Goal: Information Seeking & Learning: Check status

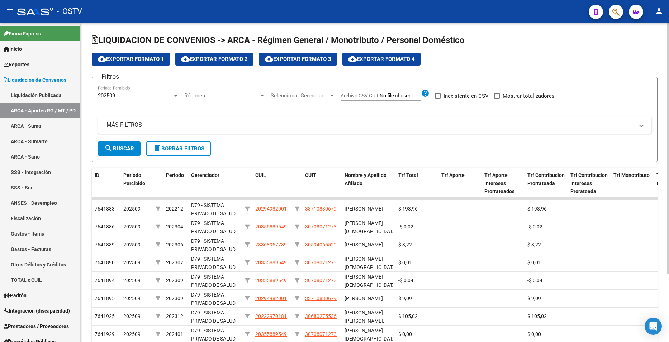
click at [154, 91] on div "202509 Período Percibido" at bounding box center [138, 93] width 81 height 15
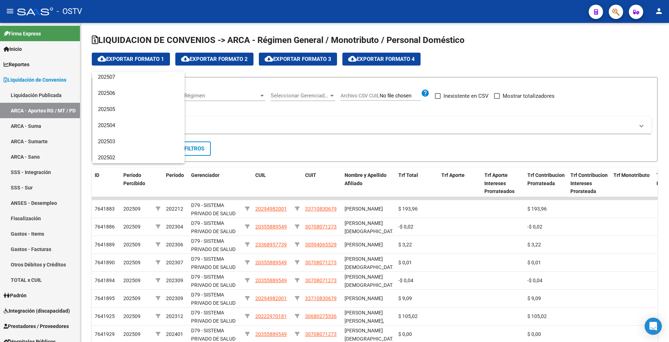
scroll to position [72, 0]
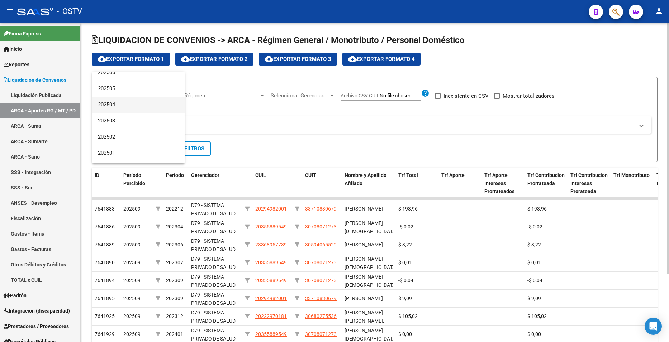
click at [141, 103] on span "202504" at bounding box center [138, 105] width 81 height 16
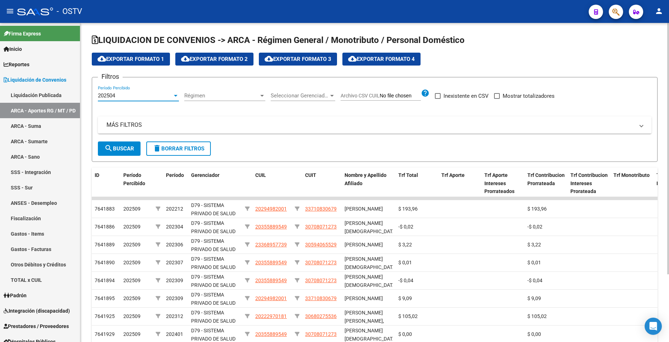
click at [124, 144] on button "search Buscar" at bounding box center [119, 149] width 43 height 14
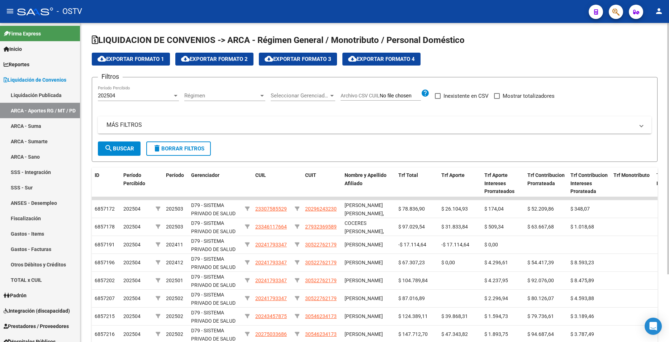
click at [224, 57] on span "cloud_download Exportar Formato 2" at bounding box center [214, 59] width 67 height 6
drag, startPoint x: 660, startPoint y: 48, endPoint x: 651, endPoint y: 47, distance: 9.0
click at [660, 48] on div "LIQUIDACION DE CONVENIOS -> ARCA - Régimen General / Monotributo / Personal Dom…" at bounding box center [374, 223] width 589 height 400
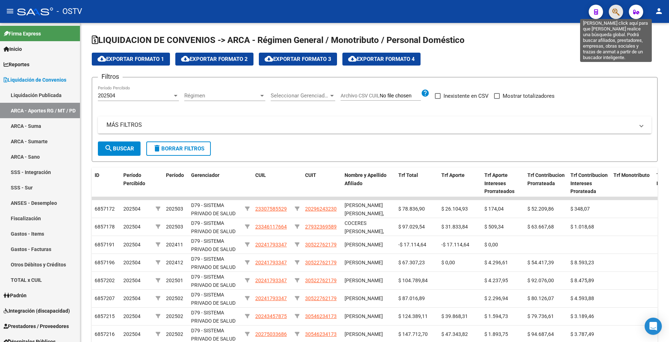
click at [614, 14] on icon "button" at bounding box center [615, 12] width 7 height 8
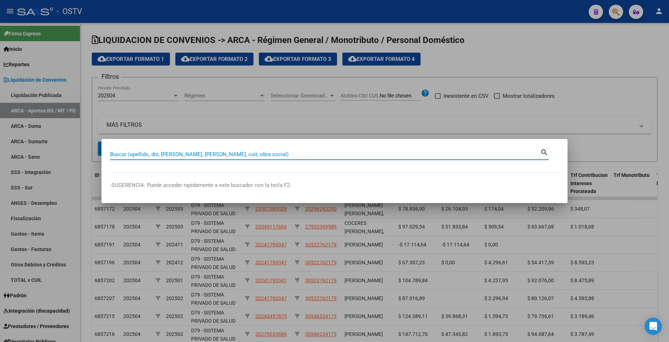
paste input "36483223"
type input "36483223"
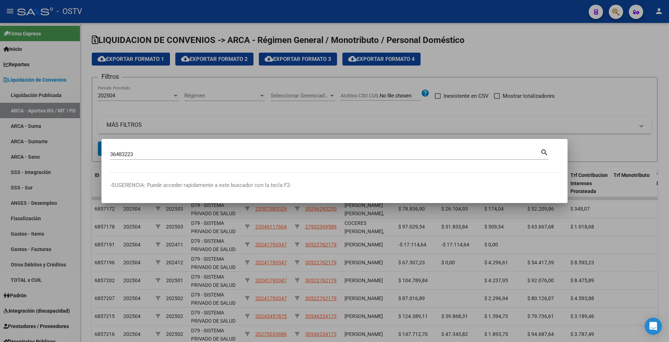
click at [610, 66] on div at bounding box center [334, 171] width 669 height 342
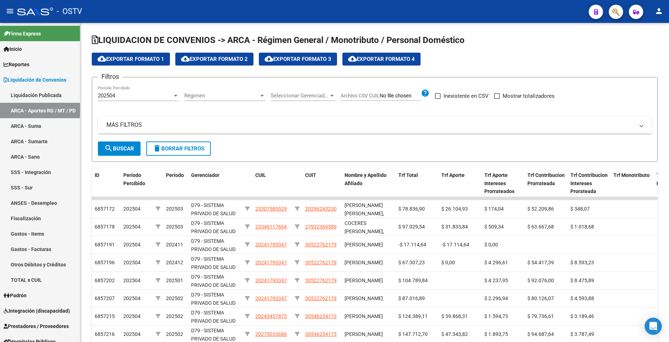
click at [614, 18] on span "button" at bounding box center [615, 12] width 7 height 15
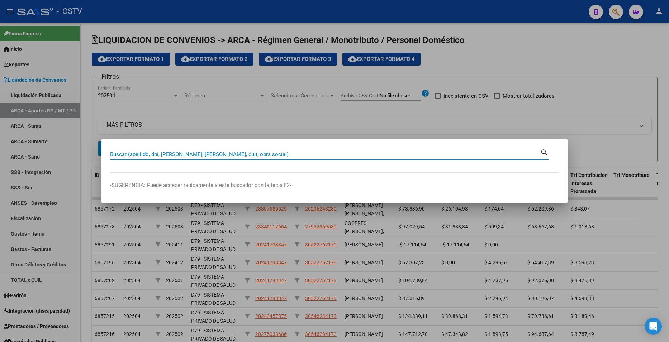
paste input "36483223"
type input "36483223"
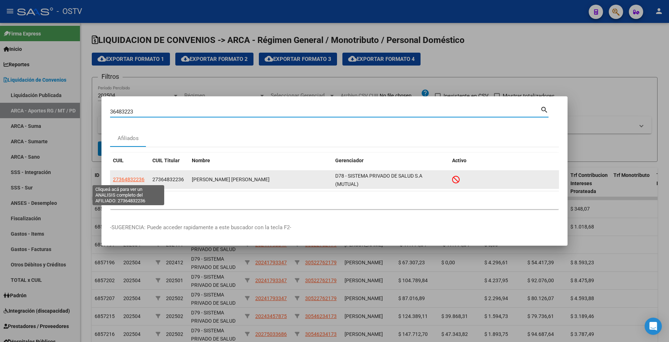
click at [133, 179] on span "27364832236" at bounding box center [129, 180] width 32 height 6
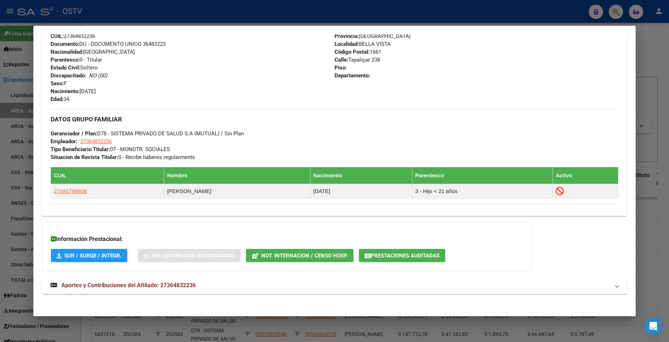
scroll to position [287, 0]
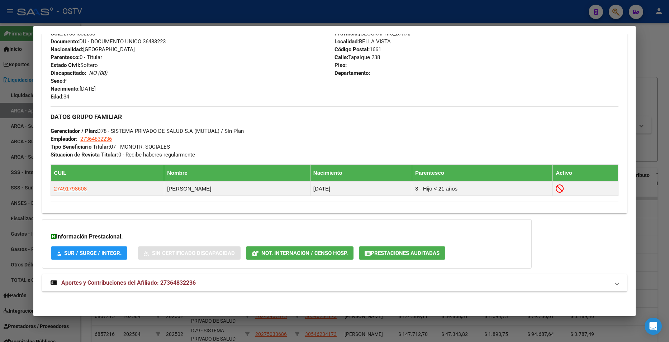
click at [239, 267] on div "Información Prestacional: SUR / SURGE / INTEGR. Sin Certificado Discapacidad No…" at bounding box center [287, 243] width 490 height 49
drag, startPoint x: 234, startPoint y: 283, endPoint x: 241, endPoint y: 277, distance: 9.4
click at [234, 283] on mat-panel-title "Aportes y Contribuciones del Afiliado: 27364832236" at bounding box center [330, 283] width 559 height 9
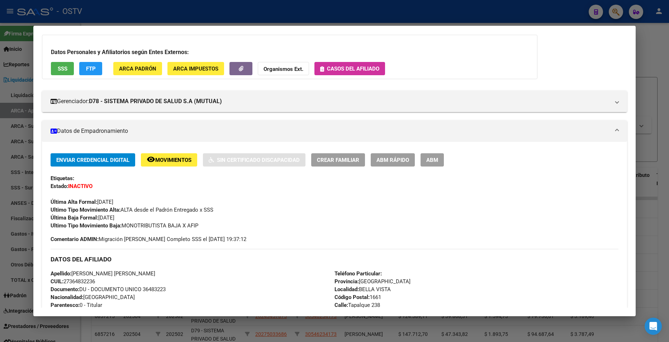
scroll to position [35, 0]
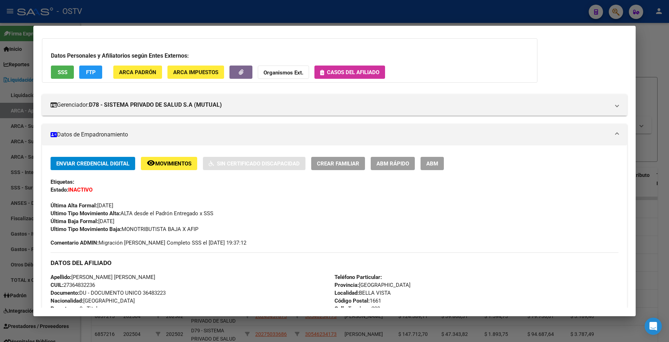
click at [155, 290] on span "Documento: DU - DOCUMENTO UNICO 36483223" at bounding box center [108, 293] width 115 height 6
copy span "36483223"
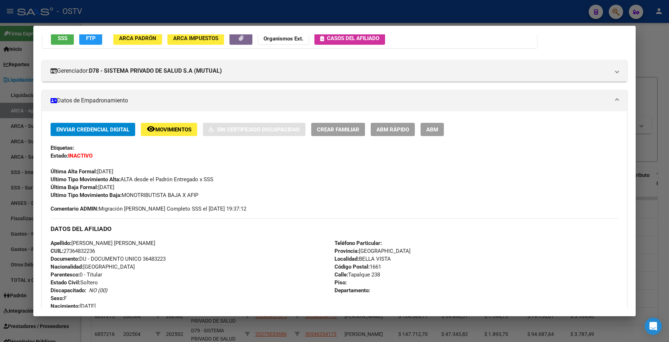
scroll to position [178, 0]
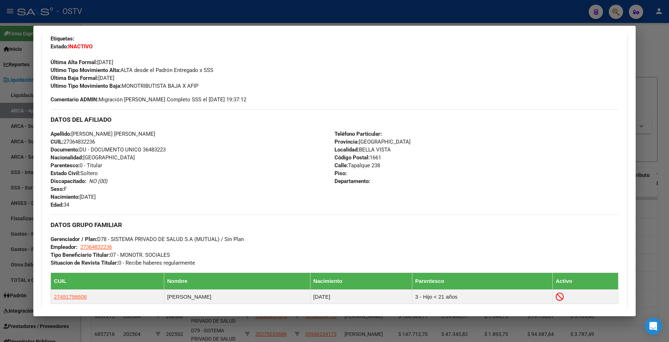
drag, startPoint x: 65, startPoint y: 142, endPoint x: 98, endPoint y: 143, distance: 33.4
click at [95, 143] on span "CUIL: 27364832236" at bounding box center [73, 142] width 44 height 6
copy span "27364832236"
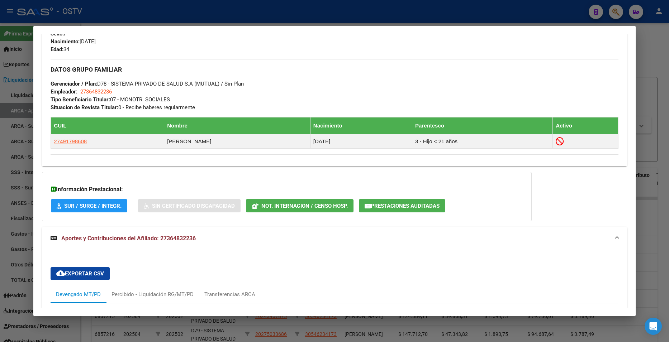
scroll to position [358, 0]
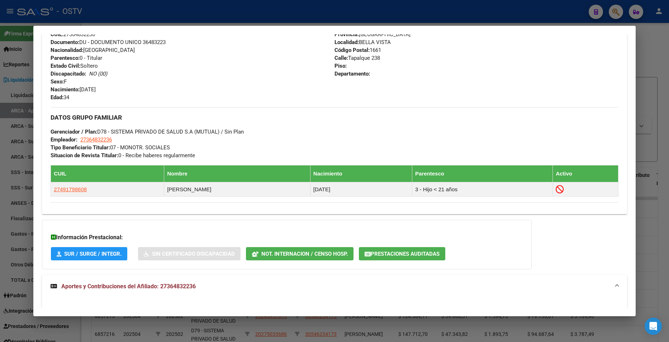
scroll to position [250, 0]
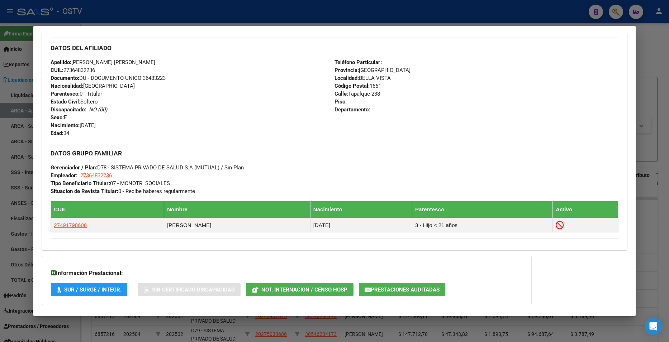
drag, startPoint x: 148, startPoint y: 184, endPoint x: 186, endPoint y: 185, distance: 38.7
click at [186, 185] on div "DATOS GRUPO FAMILIAR Gerenciador / Plan: D78 - SISTEMA PRIVADO DE SALUD S.A (MU…" at bounding box center [334, 169] width 567 height 52
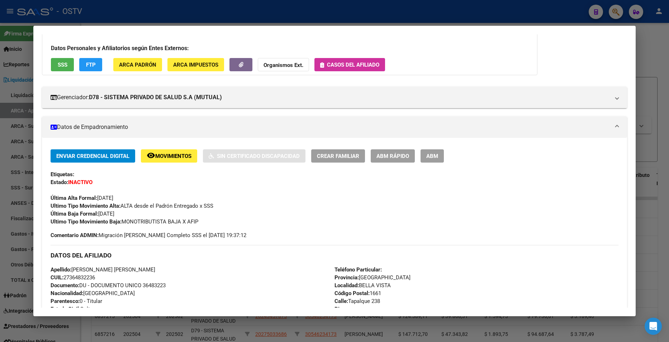
scroll to position [0, 0]
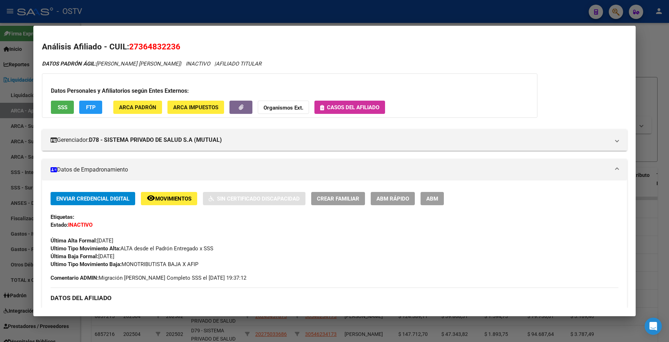
click at [67, 103] on button "SSS" at bounding box center [62, 107] width 23 height 13
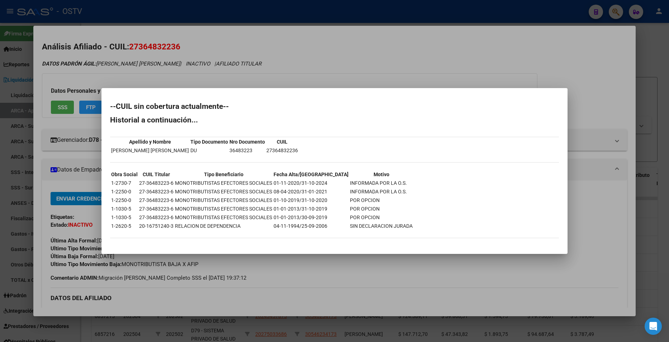
click at [380, 60] on div at bounding box center [334, 171] width 669 height 342
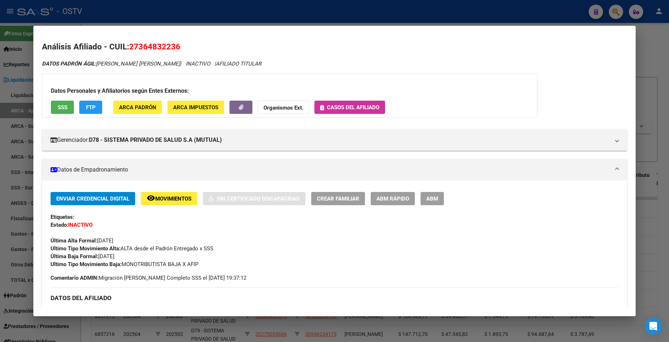
click at [91, 106] on span "FTP" at bounding box center [91, 107] width 10 height 6
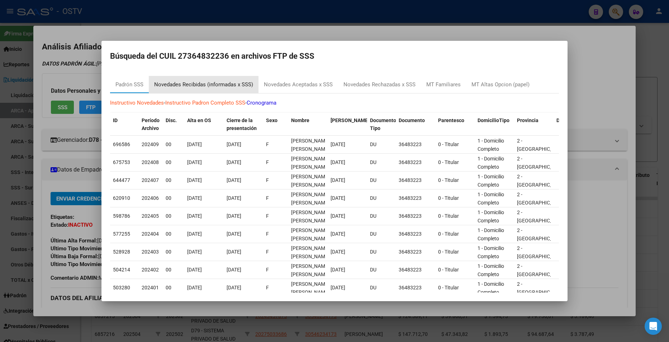
click at [219, 84] on div "Novedades Recibidas (informadas x SSS)" at bounding box center [203, 85] width 99 height 8
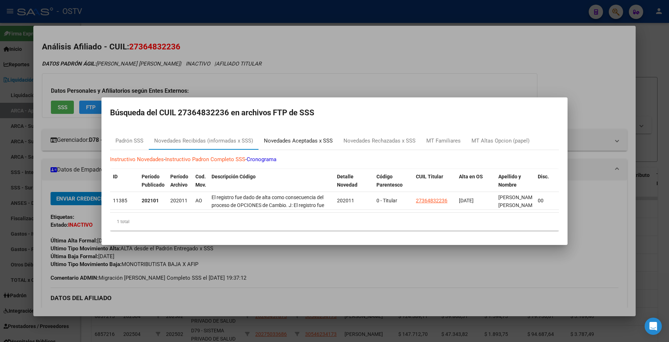
click at [297, 137] on div "Novedades Aceptadas x SSS" at bounding box center [298, 141] width 69 height 8
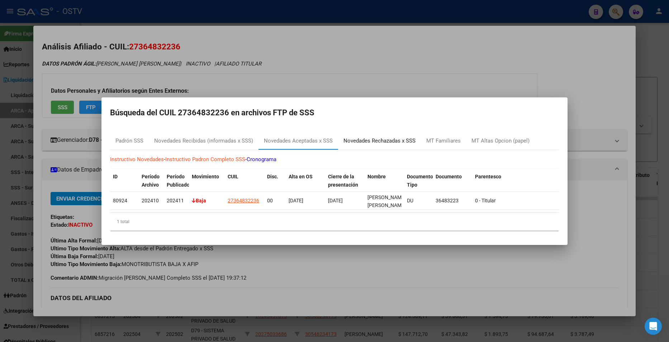
click at [372, 137] on div "Novedades Rechazadas x SSS" at bounding box center [379, 141] width 72 height 8
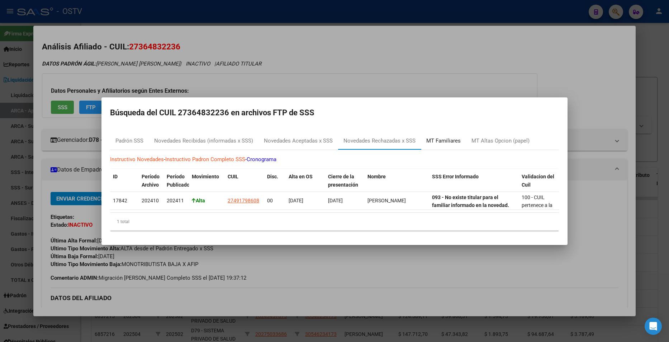
click at [452, 133] on div "MT Familiares" at bounding box center [443, 141] width 45 height 17
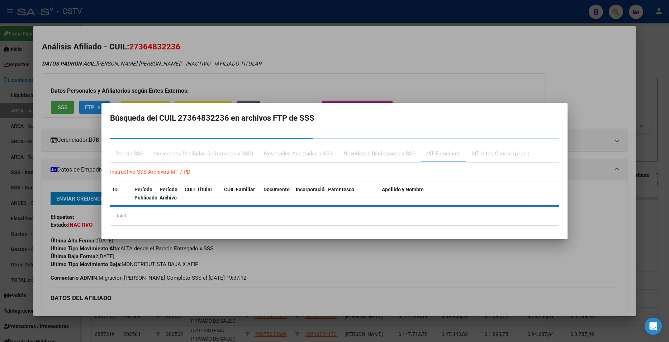
click at [505, 151] on div "MT Altas Opcion (papel)" at bounding box center [500, 154] width 58 height 8
click at [496, 153] on div "MT Altas Opcion (papel)" at bounding box center [500, 154] width 58 height 8
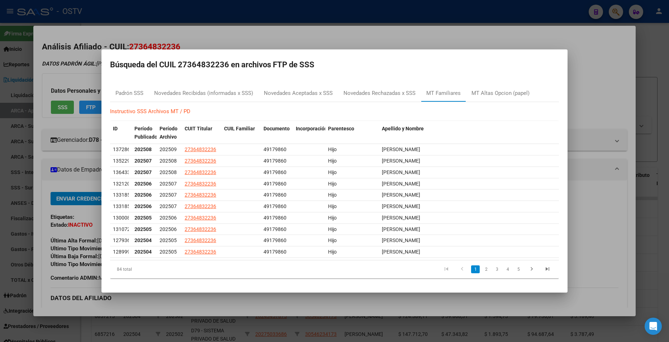
click at [496, 154] on datatable-body-cell "[PERSON_NAME]" at bounding box center [469, 149] width 180 height 11
click at [499, 97] on div "MT Altas Opcion (papel)" at bounding box center [500, 93] width 58 height 8
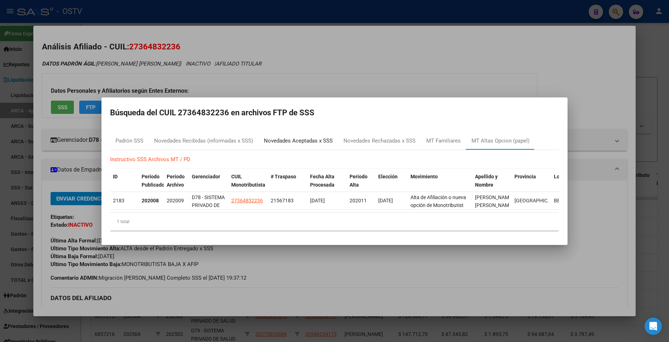
click at [333, 138] on div "Novedades Aceptadas x SSS" at bounding box center [298, 141] width 80 height 17
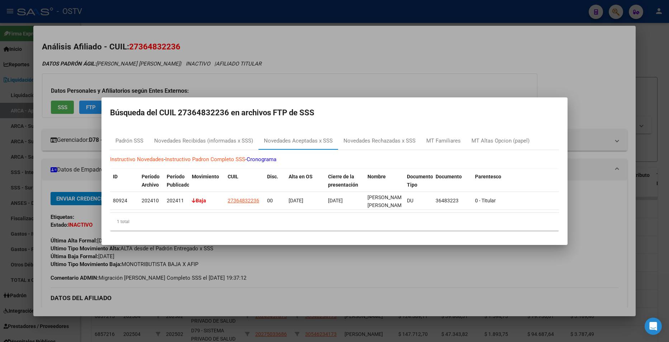
click at [476, 65] on div at bounding box center [334, 171] width 669 height 342
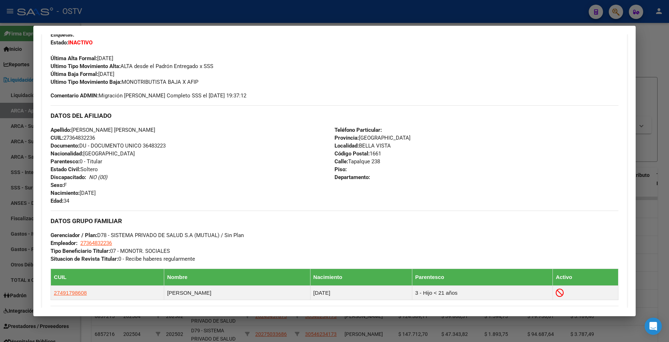
scroll to position [143, 0]
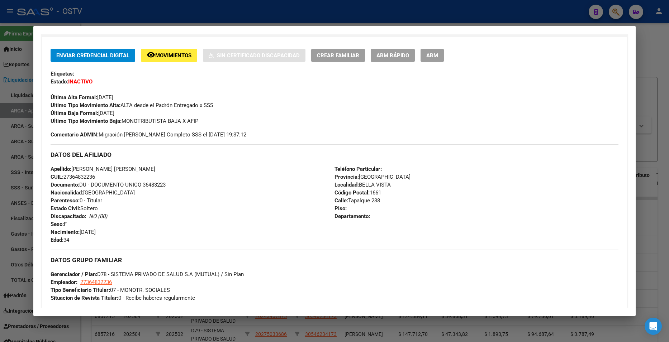
drag, startPoint x: 66, startPoint y: 178, endPoint x: 97, endPoint y: 177, distance: 31.5
click at [95, 177] on span "CUIL: 27364832236" at bounding box center [73, 177] width 44 height 6
copy span "27364832236"
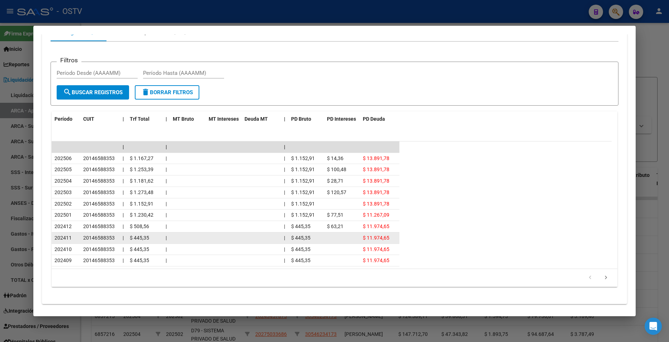
scroll to position [609, 0]
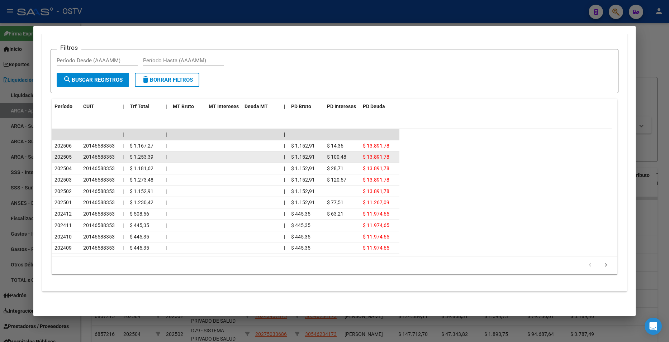
click at [155, 158] on div "$ 1.253,39" at bounding box center [145, 157] width 30 height 8
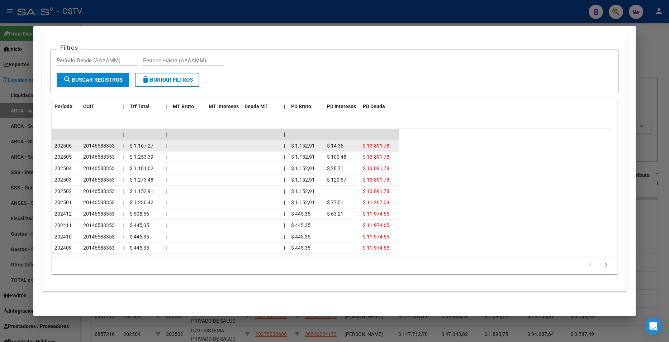
click at [143, 146] on span "$ 1.167,27" at bounding box center [142, 146] width 24 height 6
click at [294, 143] on span "$ 1.152,91" at bounding box center [303, 146] width 24 height 6
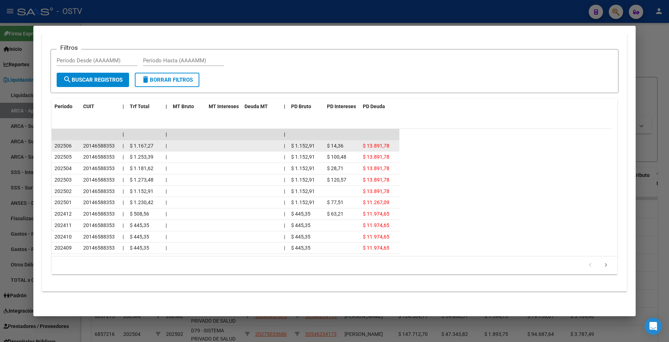
click at [294, 143] on span "$ 1.152,91" at bounding box center [303, 146] width 24 height 6
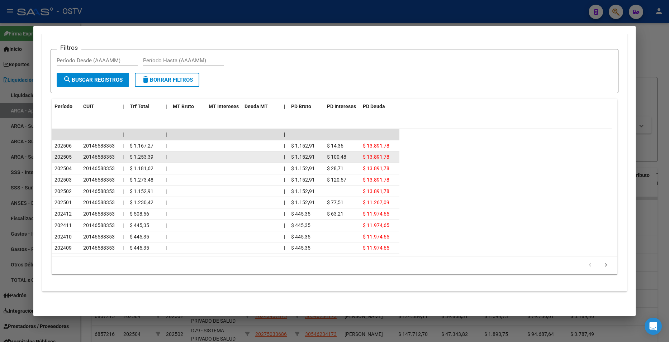
click at [294, 157] on span "$ 1.152,91" at bounding box center [303, 157] width 24 height 6
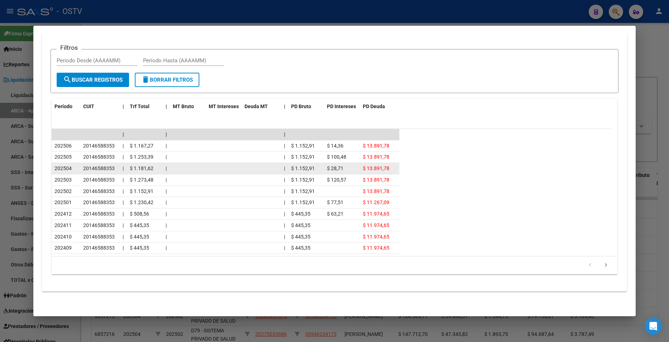
click at [301, 168] on span "$ 1.152,91" at bounding box center [303, 169] width 24 height 6
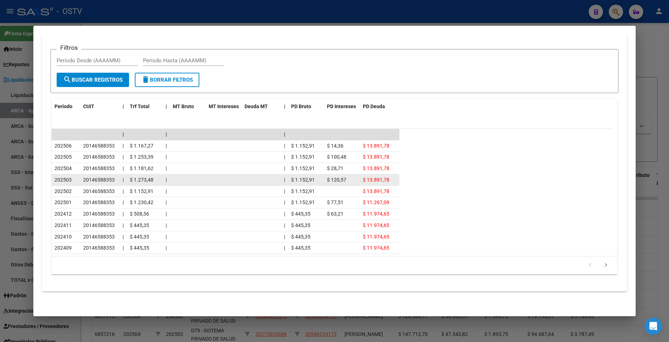
click at [300, 184] on datatable-body-cell "$ 1.152,91" at bounding box center [306, 180] width 36 height 11
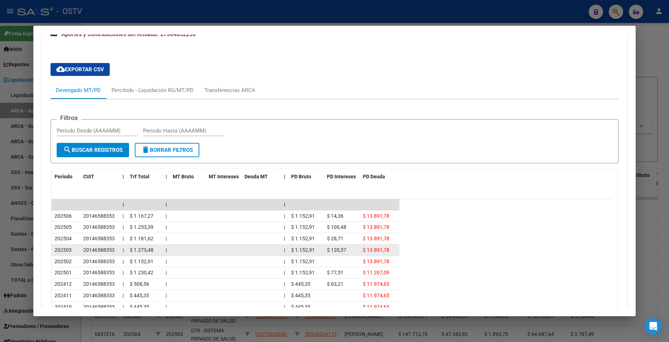
scroll to position [465, 0]
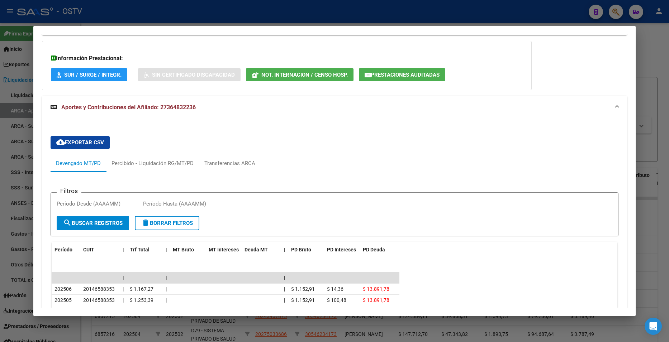
click at [392, 197] on form "Filtros Período Desde (AAAAMM) Período Hasta (AAAAMM) search Buscar Registros d…" at bounding box center [334, 214] width 567 height 44
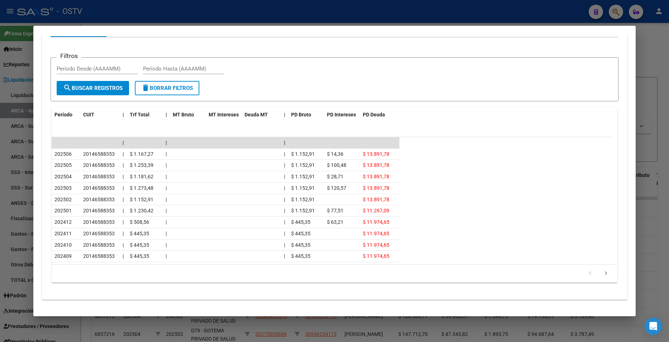
scroll to position [609, 0]
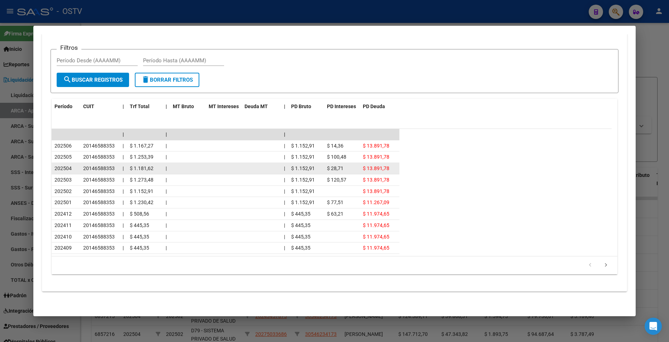
drag, startPoint x: 395, startPoint y: 251, endPoint x: 372, endPoint y: 166, distance: 87.7
click at [372, 166] on datatable-scroller "| | | 202506 20146588353 | $ 1.167,27 | | $ 1.152,91 $ 14,36 $ 13.891,78 202505…" at bounding box center [332, 191] width 560 height 125
click at [372, 166] on span "$ 13.891,78" at bounding box center [376, 169] width 27 height 6
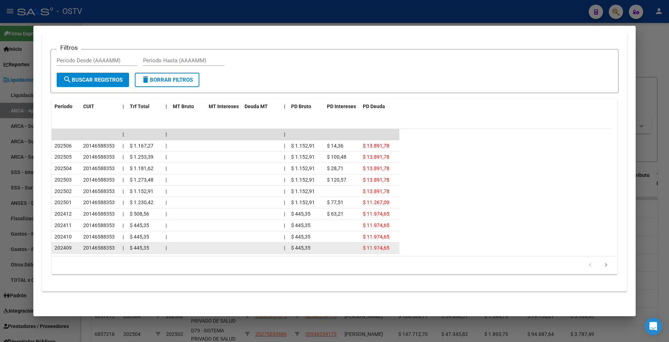
click at [297, 244] on datatable-body-cell "$ 445,35" at bounding box center [306, 248] width 36 height 11
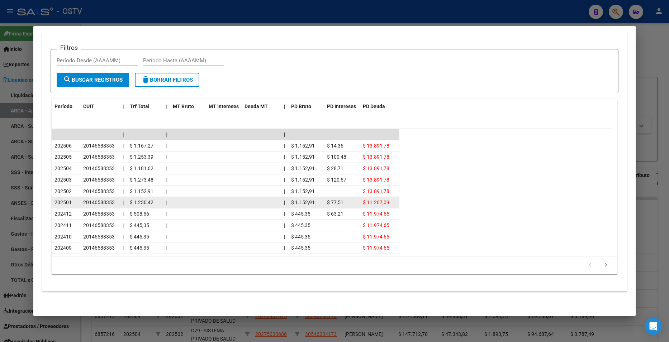
click at [294, 207] on div "$ 1.152,91" at bounding box center [306, 203] width 30 height 8
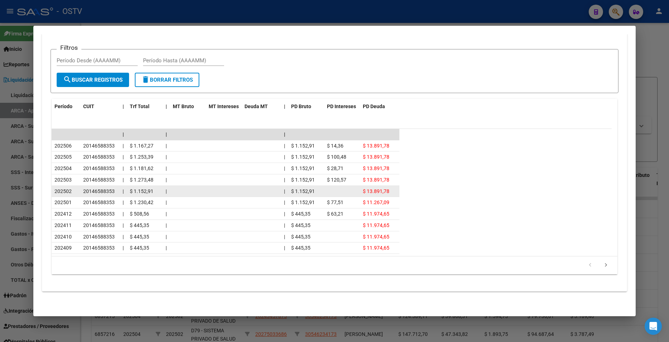
click at [303, 186] on datatable-body-cell "$ 1.152,91" at bounding box center [306, 191] width 36 height 11
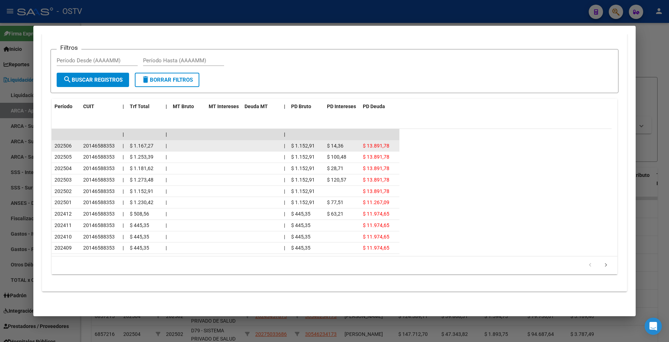
click at [382, 143] on span "$ 13.891,78" at bounding box center [376, 146] width 27 height 6
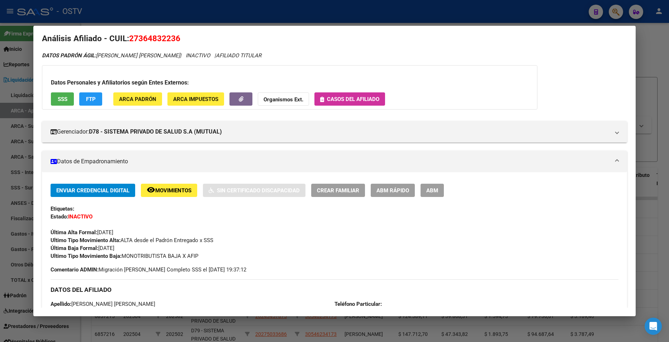
scroll to position [0, 0]
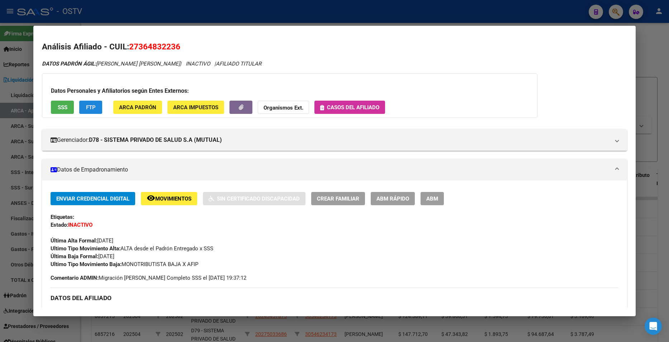
click at [85, 105] on button "FTP" at bounding box center [90, 107] width 23 height 13
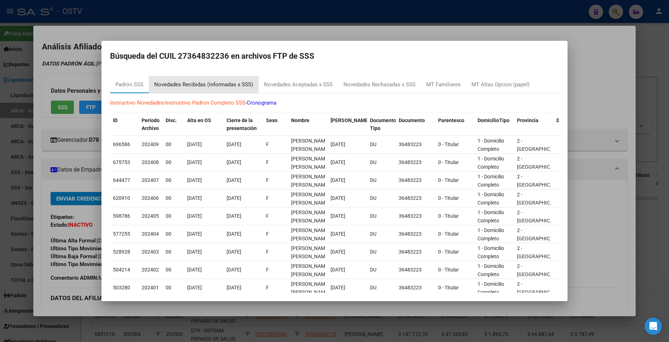
click at [230, 86] on div "Novedades Recibidas (informadas x SSS)" at bounding box center [203, 85] width 99 height 8
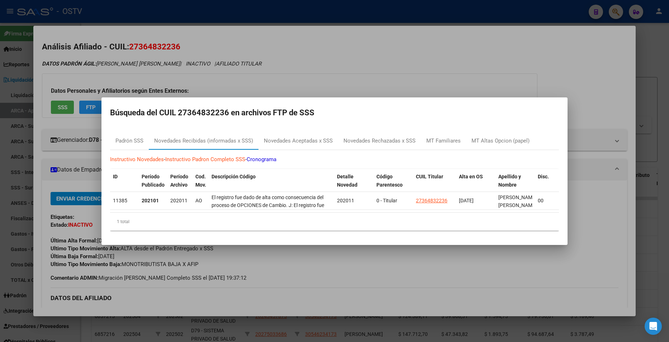
click at [427, 89] on div at bounding box center [334, 171] width 669 height 342
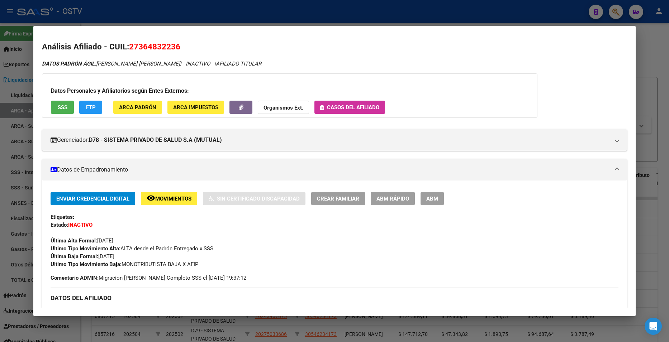
click at [95, 108] on span "FTP" at bounding box center [91, 107] width 10 height 6
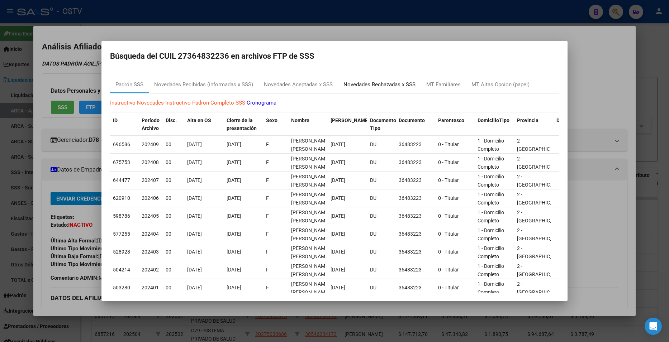
click at [365, 83] on div "Novedades Rechazadas x SSS" at bounding box center [379, 85] width 72 height 8
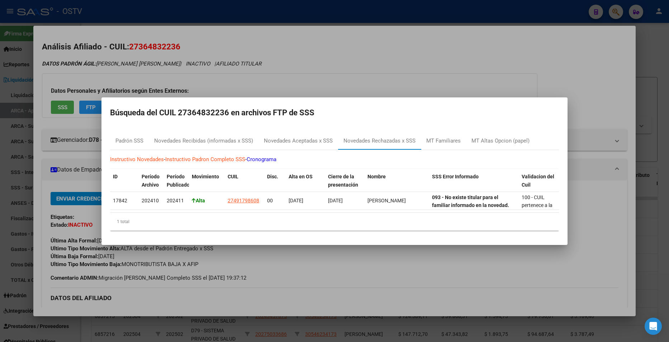
click at [442, 121] on mat-dialog-container "Búsqueda del CUIL 27364832236 en archivos FTP de SSS [PERSON_NAME] SSS Novedade…" at bounding box center [334, 171] width 466 height 148
click at [301, 133] on div "Novedades Aceptadas x SSS" at bounding box center [298, 141] width 80 height 17
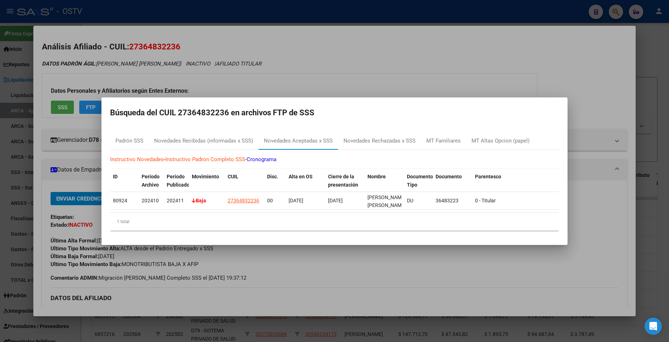
click at [373, 72] on div at bounding box center [334, 171] width 669 height 342
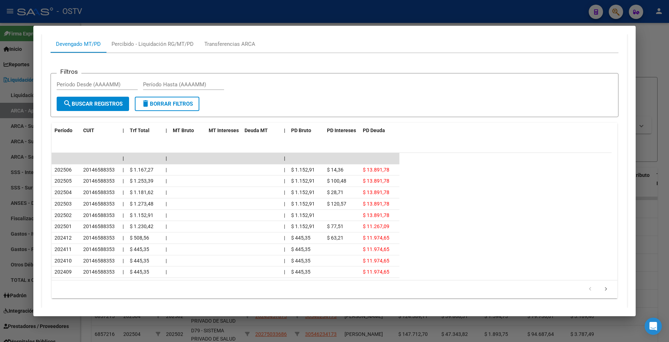
scroll to position [609, 0]
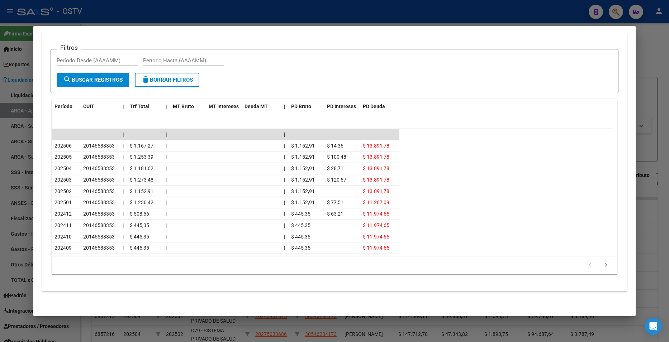
drag, startPoint x: 66, startPoint y: 251, endPoint x: 415, endPoint y: 242, distance: 349.6
click at [415, 242] on datatable-scroller "| | | 202506 20146588353 | $ 1.167,27 | | $ 1.152,91 $ 14,36 $ 13.891,78 202505…" at bounding box center [332, 191] width 560 height 125
click at [420, 237] on datatable-row-wrapper "202410 20146588353 | $ 445,35 | | $ 445,35 $ 11.974,65" at bounding box center [332, 237] width 560 height 11
click at [149, 249] on div "$ 445,35" at bounding box center [145, 248] width 30 height 8
click at [602, 264] on icon "go to next page" at bounding box center [605, 266] width 9 height 9
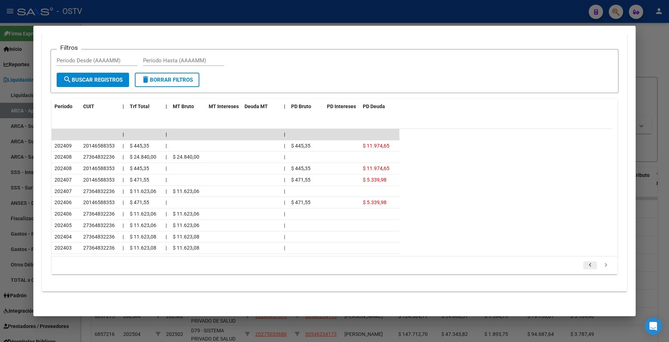
click at [585, 264] on icon "go to previous page" at bounding box center [589, 266] width 9 height 9
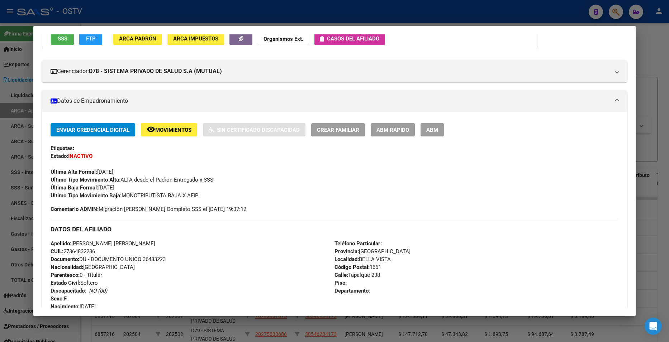
scroll to position [72, 0]
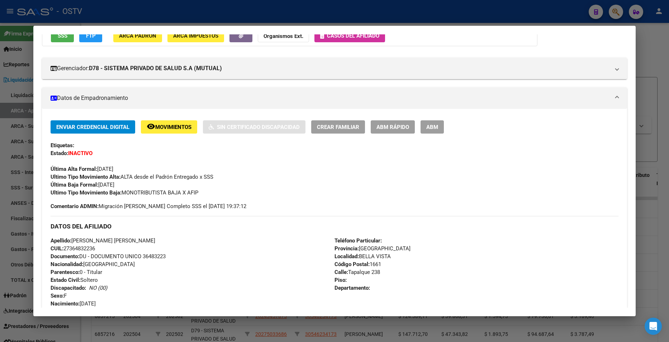
click at [392, 130] on button "ABM Rápido" at bounding box center [393, 126] width 44 height 13
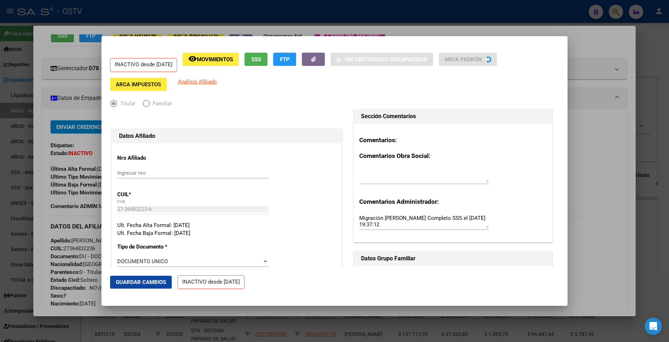
radio input "true"
type input "27-36483223-6"
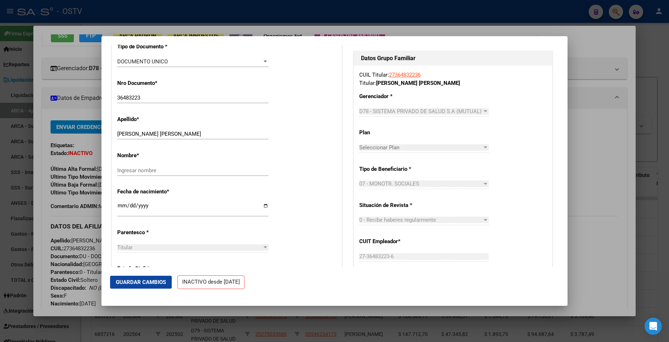
scroll to position [179, 0]
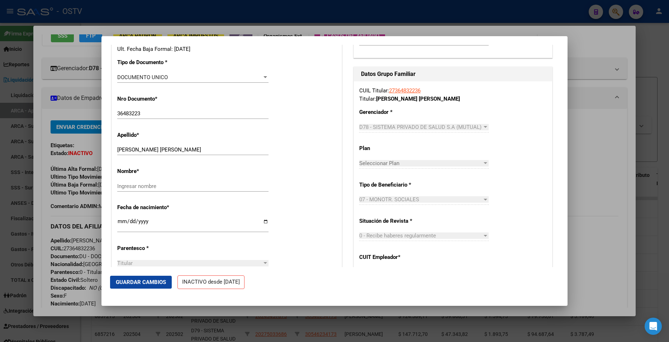
drag, startPoint x: 463, startPoint y: 206, endPoint x: 468, endPoint y: 206, distance: 4.7
click at [464, 203] on div "07 - MONOTR. SOCIALES" at bounding box center [420, 199] width 123 height 6
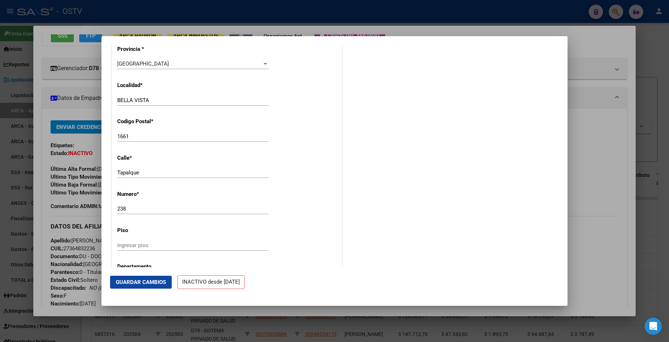
scroll to position [863, 0]
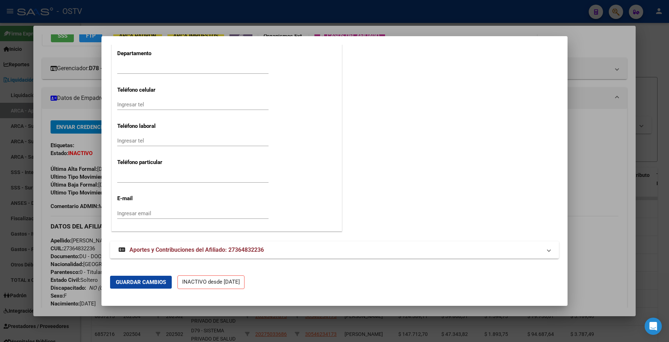
click at [599, 125] on div at bounding box center [334, 171] width 669 height 342
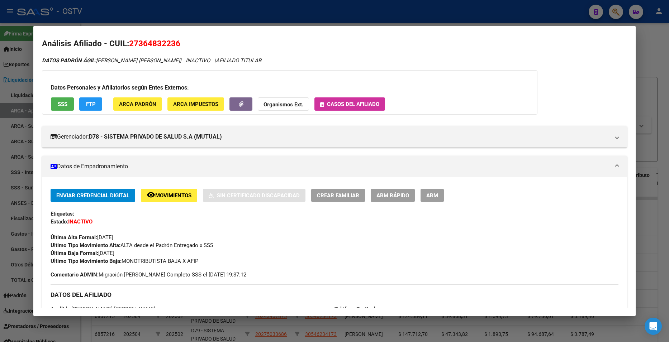
scroll to position [0, 0]
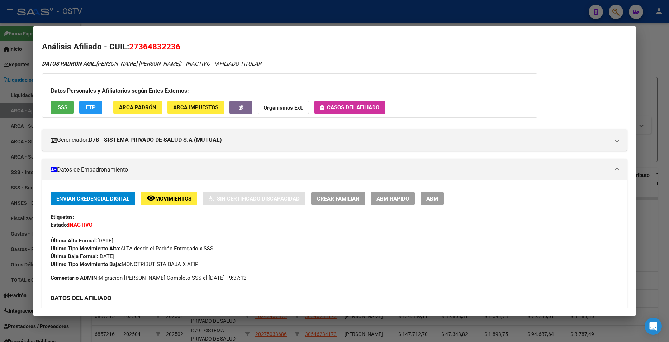
click at [385, 198] on span "ABM Rápido" at bounding box center [392, 199] width 33 height 6
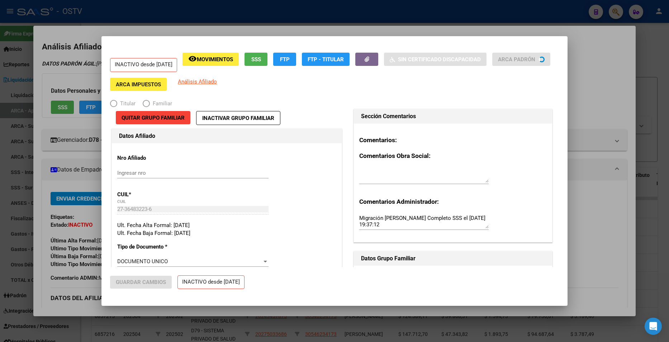
radio input "true"
type input "27-36483223-6"
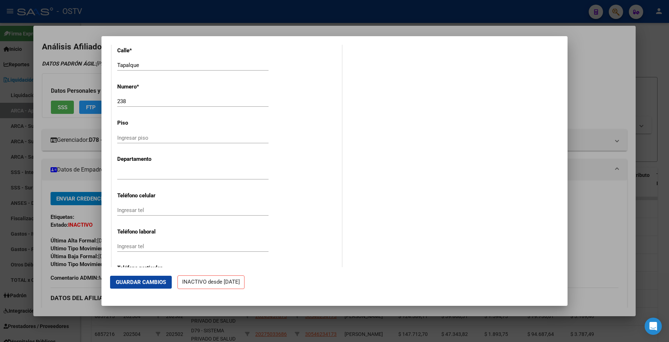
scroll to position [863, 0]
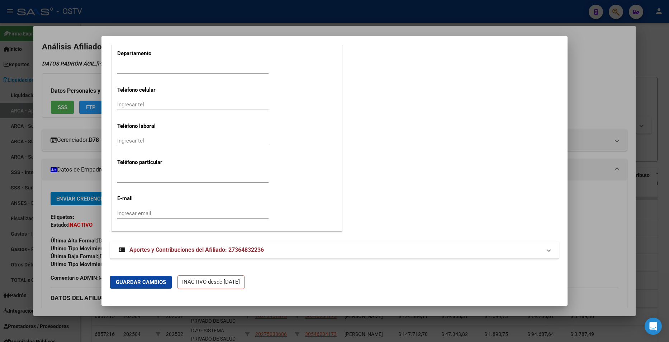
click at [601, 208] on div at bounding box center [334, 171] width 669 height 342
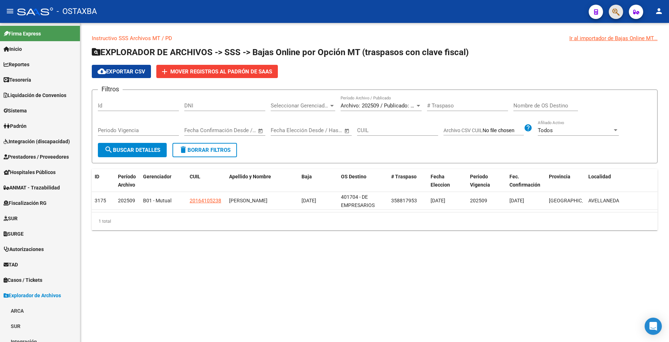
click at [612, 13] on button "button" at bounding box center [616, 12] width 14 height 14
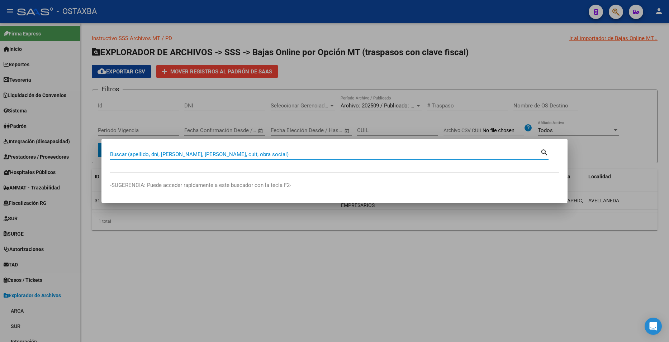
paste input "24717627"
type input "24717627"
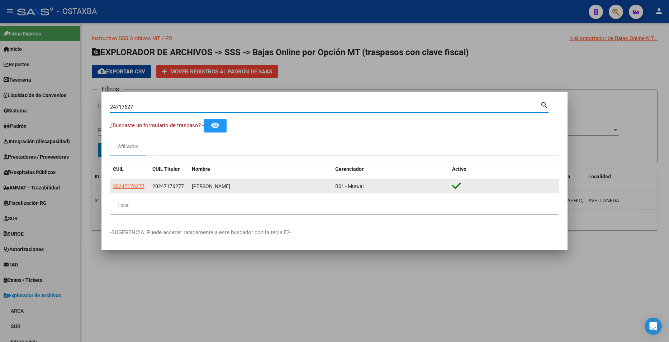
click at [127, 182] on datatable-body-cell "20247176277" at bounding box center [129, 187] width 39 height 14
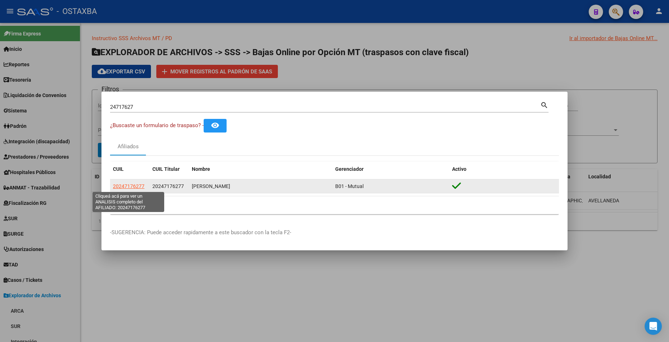
click at [130, 185] on span "20247176277" at bounding box center [129, 187] width 32 height 6
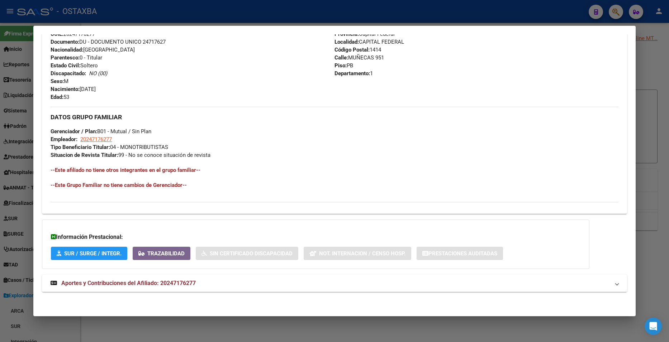
click at [222, 278] on mat-expansion-panel-header "Aportes y Contribuciones del Afiliado: 20247176277" at bounding box center [334, 283] width 585 height 17
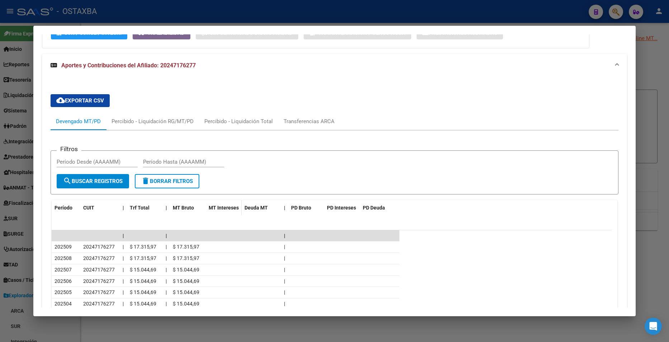
scroll to position [592, 0]
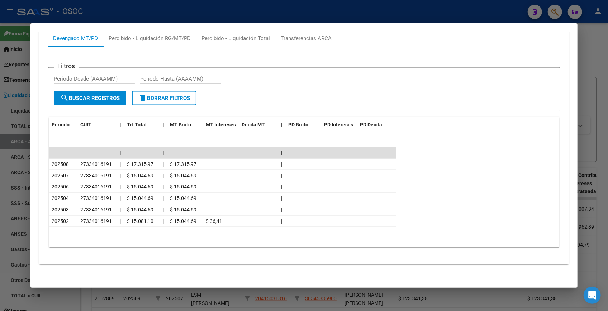
scroll to position [552, 0]
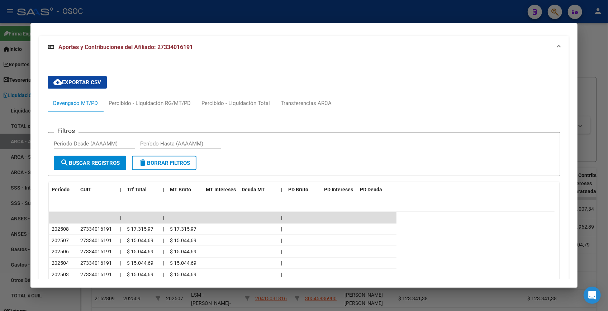
click at [590, 60] on div at bounding box center [304, 155] width 608 height 311
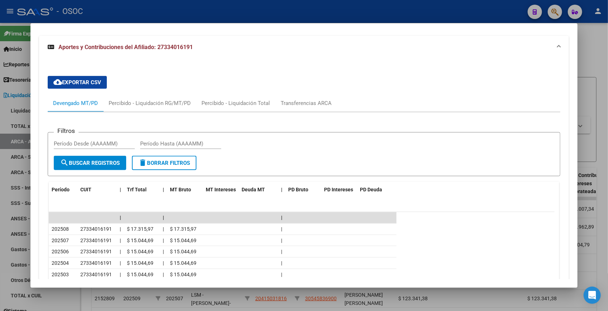
click at [590, 60] on div at bounding box center [304, 155] width 608 height 311
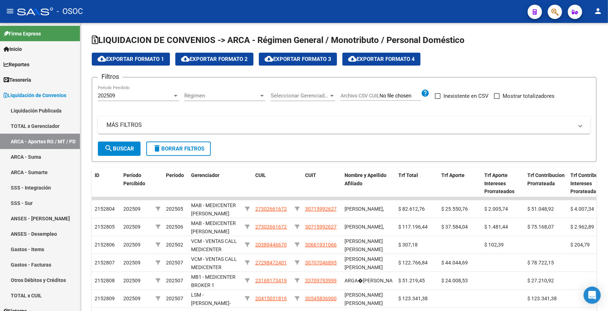
click at [555, 13] on icon "button" at bounding box center [554, 12] width 7 height 8
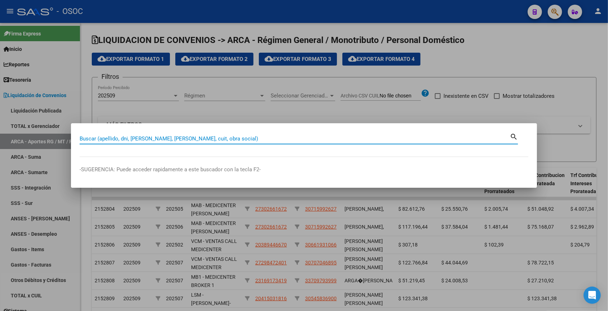
paste input "20469525"
type input "20469525"
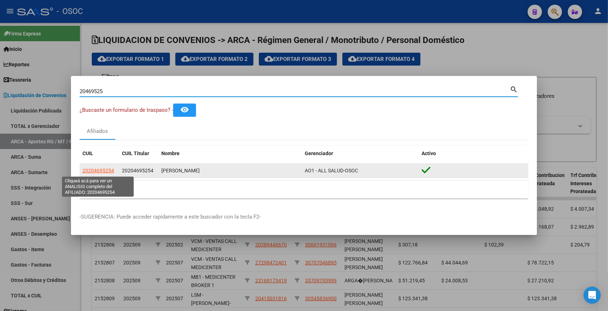
click at [100, 170] on span "20204695254" at bounding box center [98, 171] width 32 height 6
type textarea "20204695254"
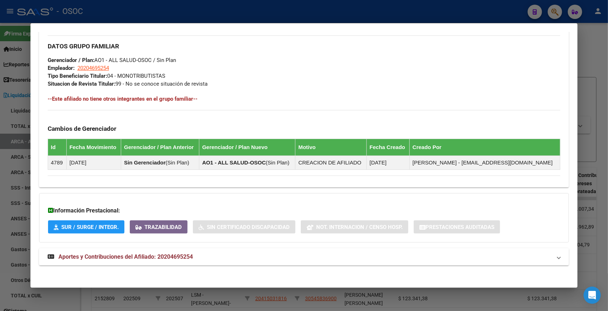
scroll to position [328, 0]
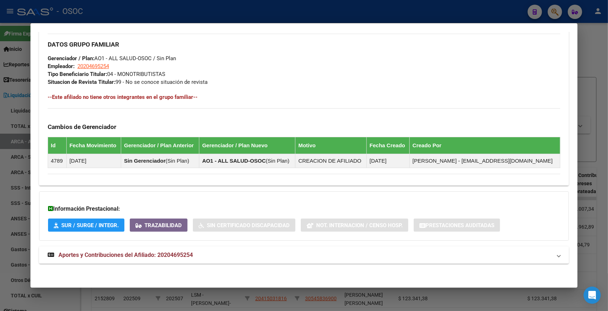
click at [188, 255] on span "Aportes y Contribuciones del Afiliado: 20204695254" at bounding box center [125, 255] width 134 height 7
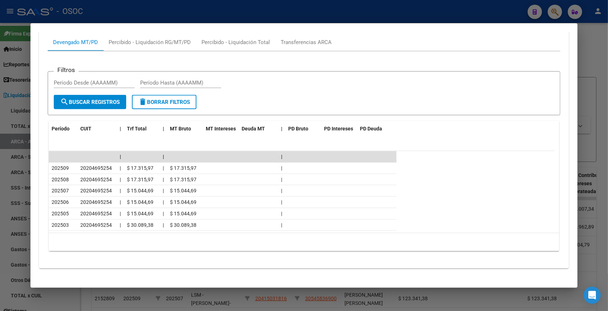
scroll to position [603, 0]
